Goal: Entertainment & Leisure: Consume media (video, audio)

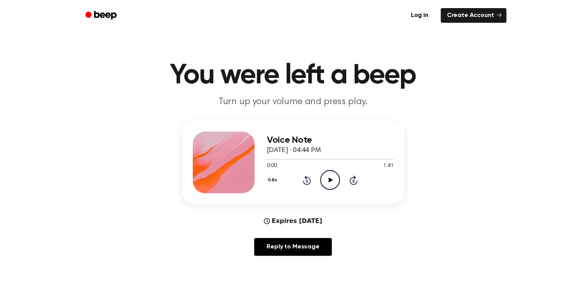
click at [334, 182] on icon "Play Audio" at bounding box center [330, 180] width 20 height 20
click at [312, 181] on div "0.8x Rewind 5 seconds Pause Audio Skip 5 seconds" at bounding box center [330, 180] width 127 height 20
click at [310, 181] on icon at bounding box center [307, 180] width 8 height 9
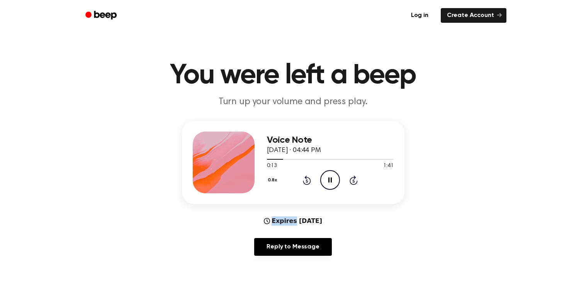
click at [310, 181] on icon at bounding box center [307, 180] width 8 height 9
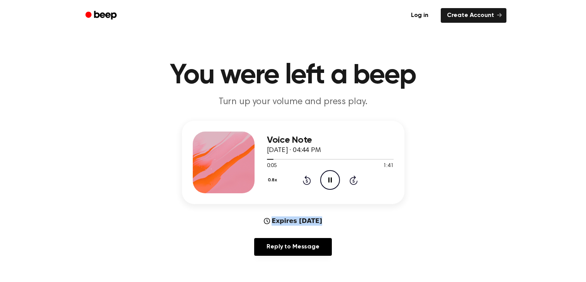
click at [270, 183] on button "0.8x" at bounding box center [273, 180] width 13 height 13
click at [273, 235] on div "1.2x" at bounding box center [282, 241] width 30 height 14
click at [268, 176] on button "1.2x" at bounding box center [272, 180] width 11 height 13
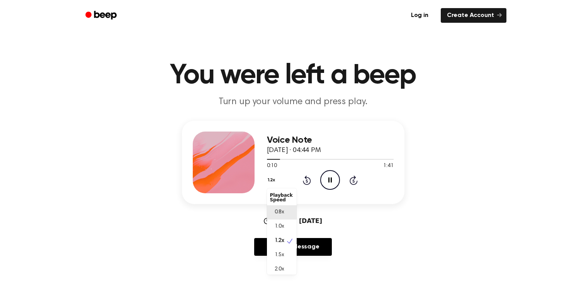
click at [284, 209] on div "0.8x" at bounding box center [282, 212] width 30 height 14
click at [307, 176] on icon "Rewind 5 seconds" at bounding box center [306, 180] width 8 height 10
click at [329, 176] on icon "Pause Audio" at bounding box center [330, 180] width 20 height 20
click at [303, 184] on icon "Rewind 5 seconds" at bounding box center [306, 180] width 8 height 10
click at [332, 182] on icon "Play Audio" at bounding box center [330, 180] width 20 height 20
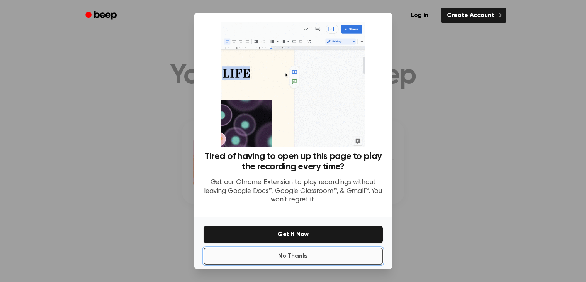
click at [244, 258] on button "No Thanks" at bounding box center [292, 256] width 179 height 17
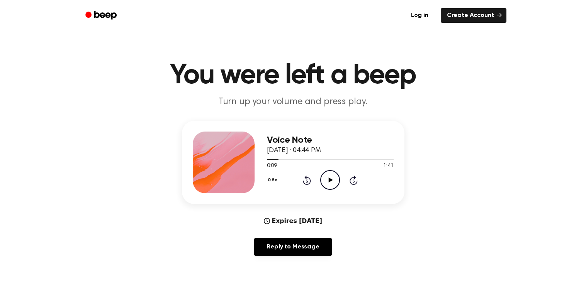
click at [326, 173] on icon "Play Audio" at bounding box center [330, 180] width 20 height 20
click at [303, 175] on icon "Rewind 5 seconds" at bounding box center [306, 180] width 8 height 10
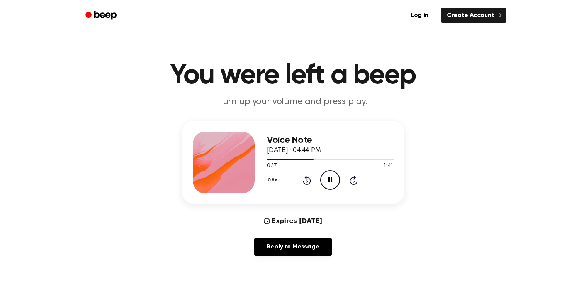
click at [303, 175] on icon "Rewind 5 seconds" at bounding box center [306, 180] width 8 height 10
click at [301, 187] on div "0.8x Rewind 5 seconds Pause Audio Skip 5 seconds" at bounding box center [330, 180] width 127 height 20
click at [303, 182] on icon at bounding box center [307, 180] width 8 height 9
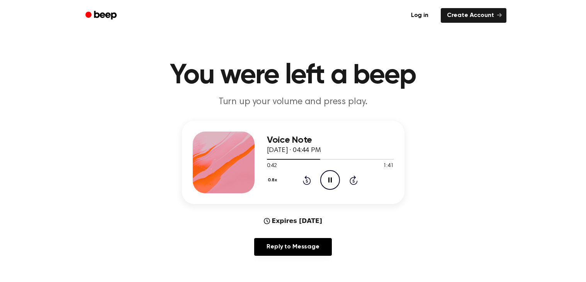
click at [303, 182] on icon at bounding box center [307, 180] width 8 height 9
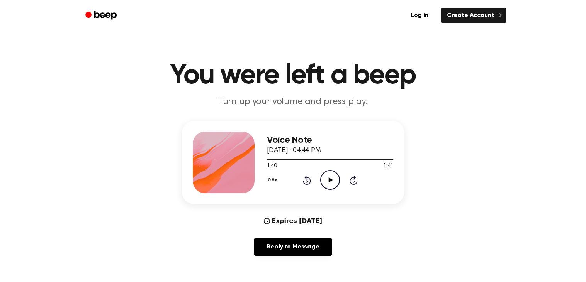
click at [303, 181] on icon at bounding box center [307, 180] width 8 height 9
click at [327, 182] on icon "Play Audio" at bounding box center [330, 180] width 20 height 20
